Goal: Task Accomplishment & Management: Manage account settings

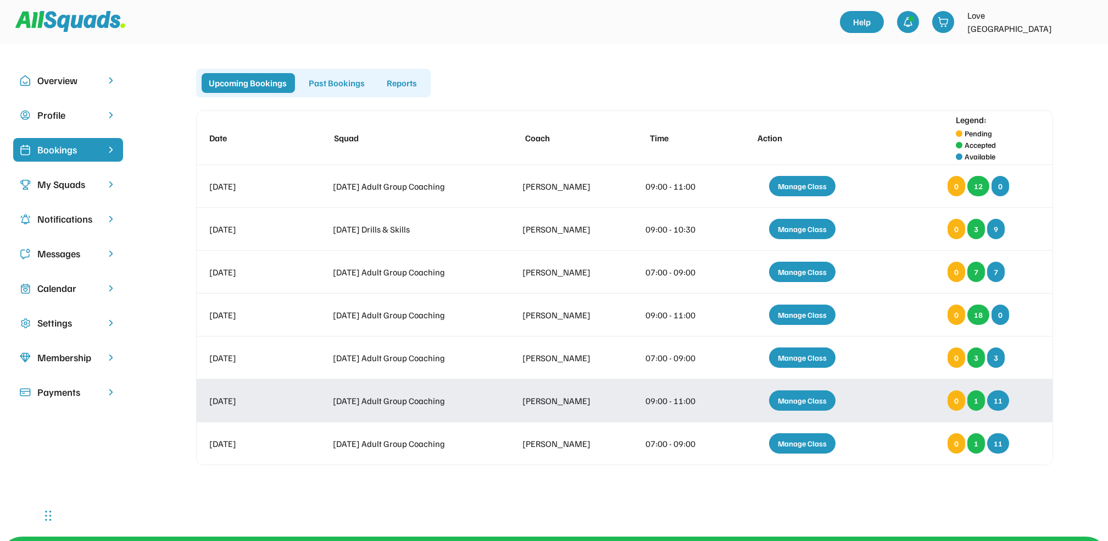
click at [787, 403] on div "Manage Class" at bounding box center [802, 400] width 66 height 20
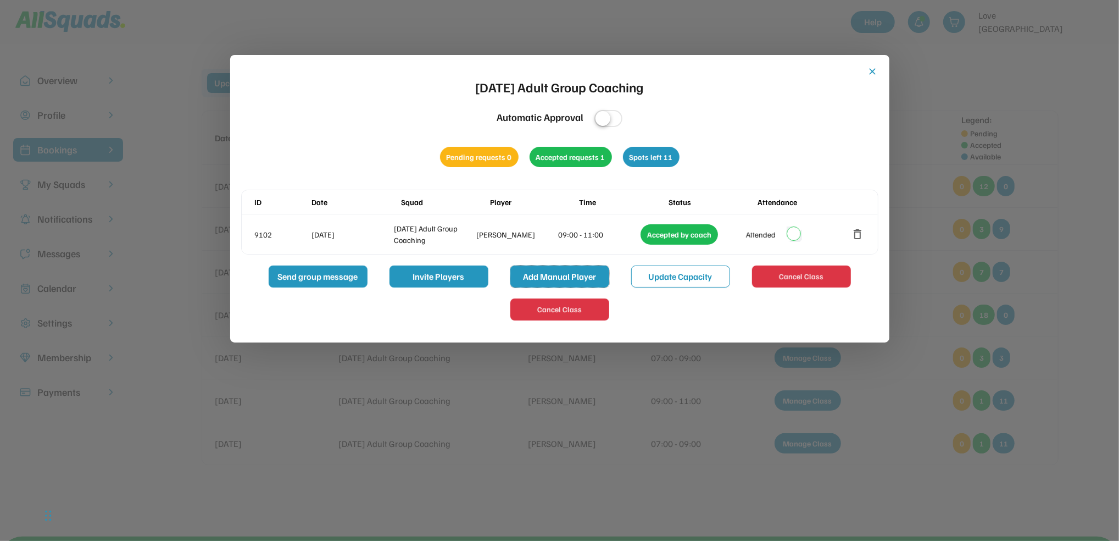
click at [577, 282] on button "Add Manual Player" at bounding box center [560, 276] width 99 height 22
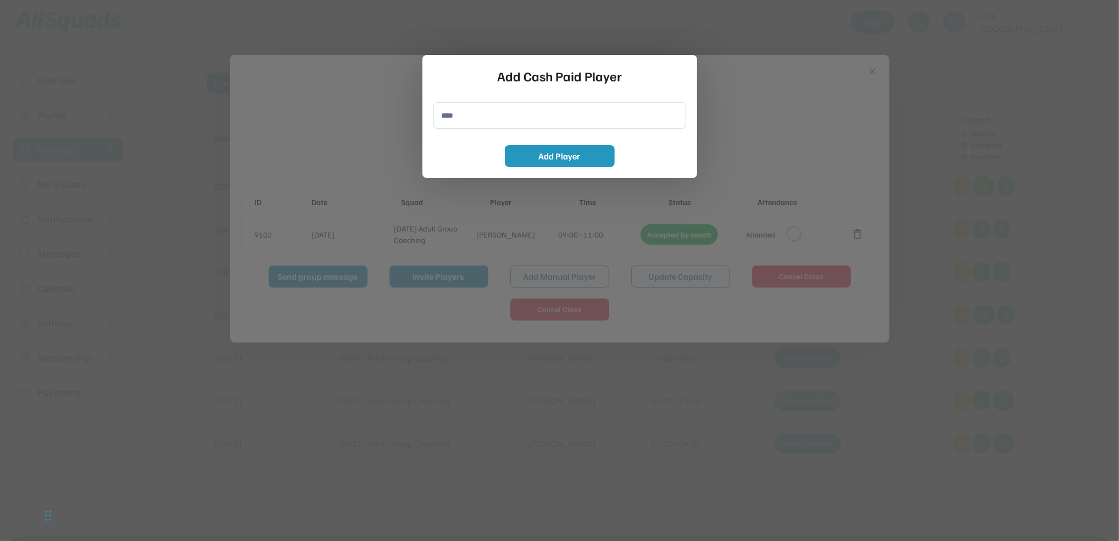
click at [480, 117] on input "input" at bounding box center [560, 115] width 253 height 26
type input "**********"
drag, startPoint x: 539, startPoint y: 154, endPoint x: 545, endPoint y: 154, distance: 6.0
click at [540, 154] on button "Add Player" at bounding box center [560, 156] width 110 height 22
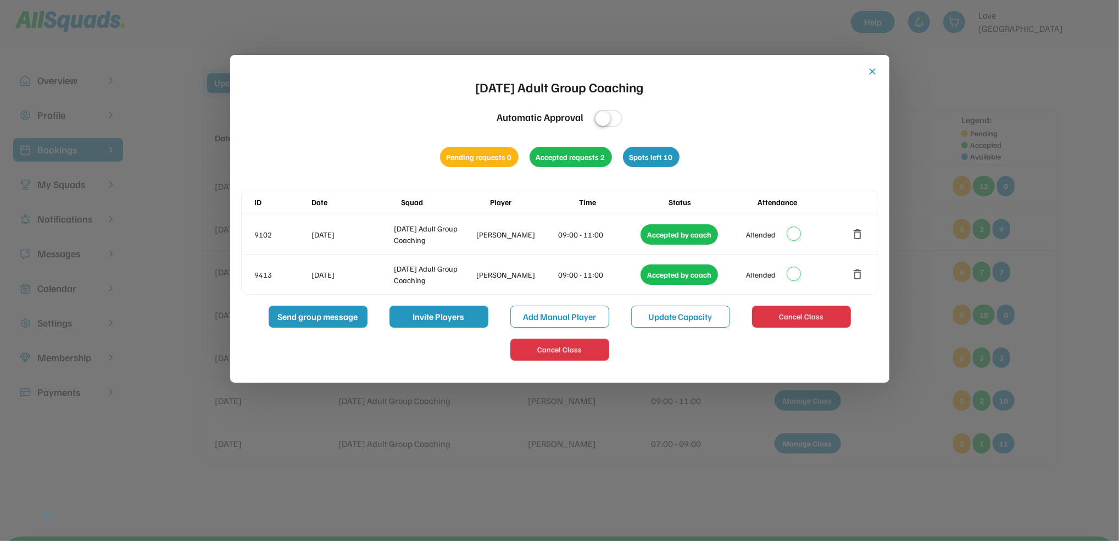
click at [873, 69] on button "close" at bounding box center [873, 71] width 11 height 11
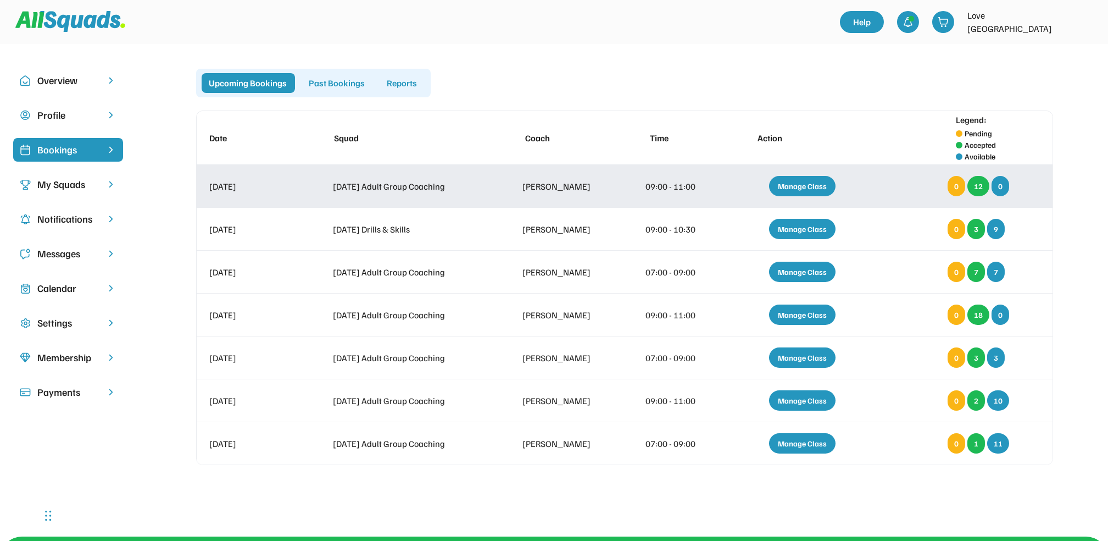
click at [800, 181] on div "Manage Class" at bounding box center [802, 186] width 66 height 20
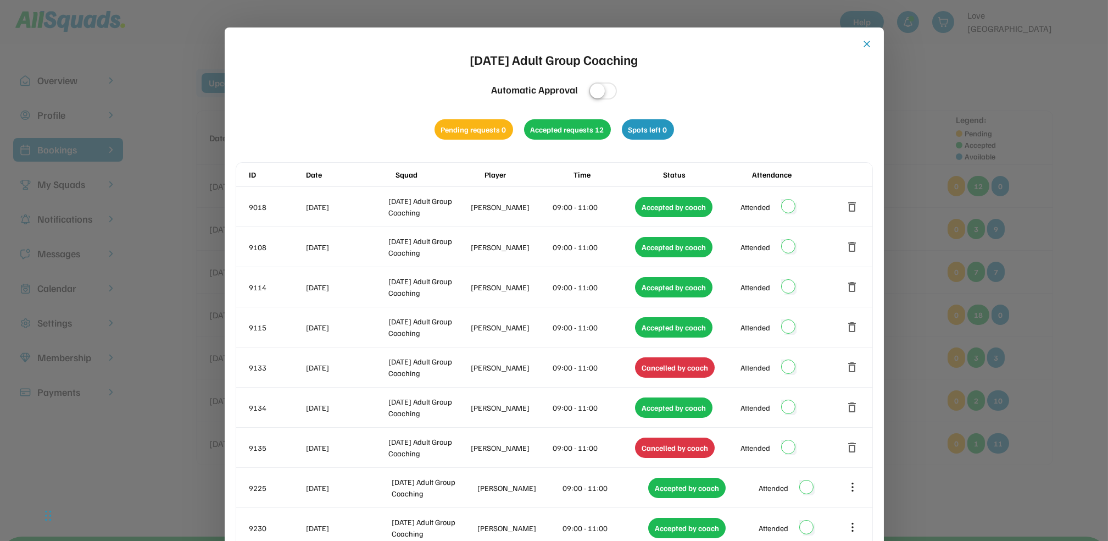
click at [866, 37] on div "close [DATE] Adult Group Coaching Automatic Approval Pending requests 0 Accepte…" at bounding box center [554, 528] width 659 height 1003
click at [868, 41] on button "close" at bounding box center [867, 43] width 11 height 11
